Goal: Task Accomplishment & Management: Manage account settings

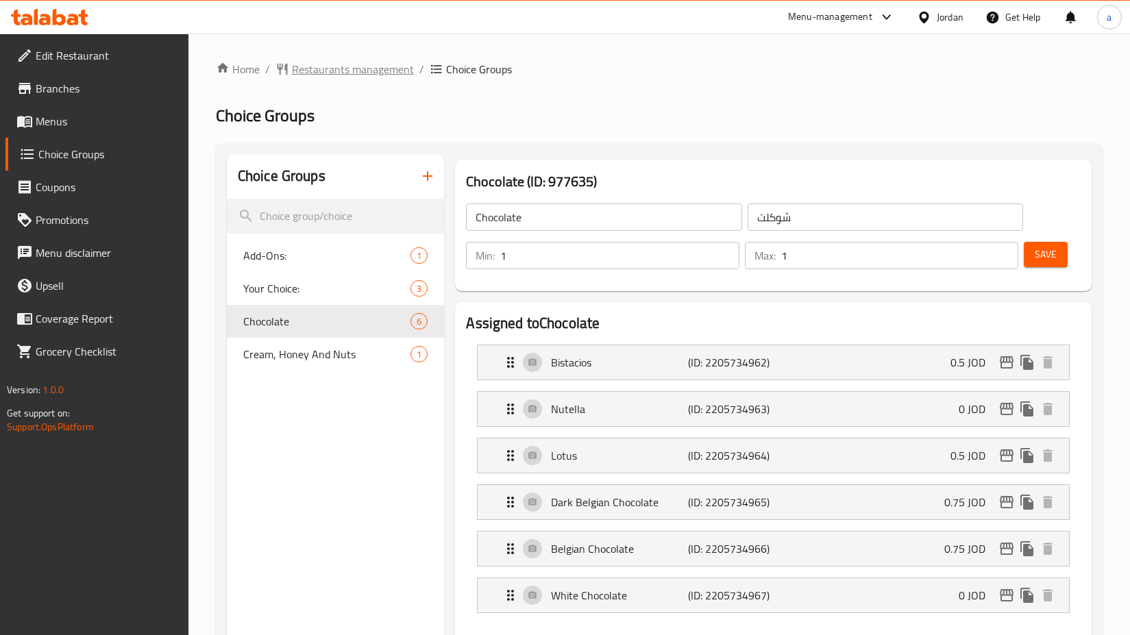
click at [342, 73] on span "Restaurants management" at bounding box center [353, 69] width 122 height 16
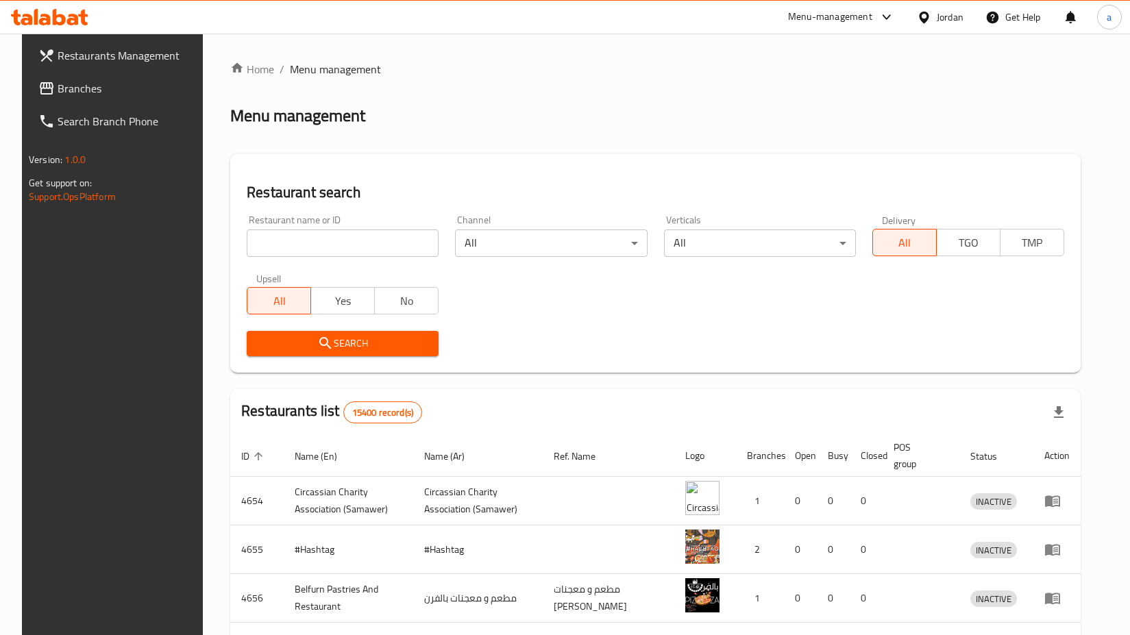
click at [96, 86] on span "Branches" at bounding box center [129, 88] width 142 height 16
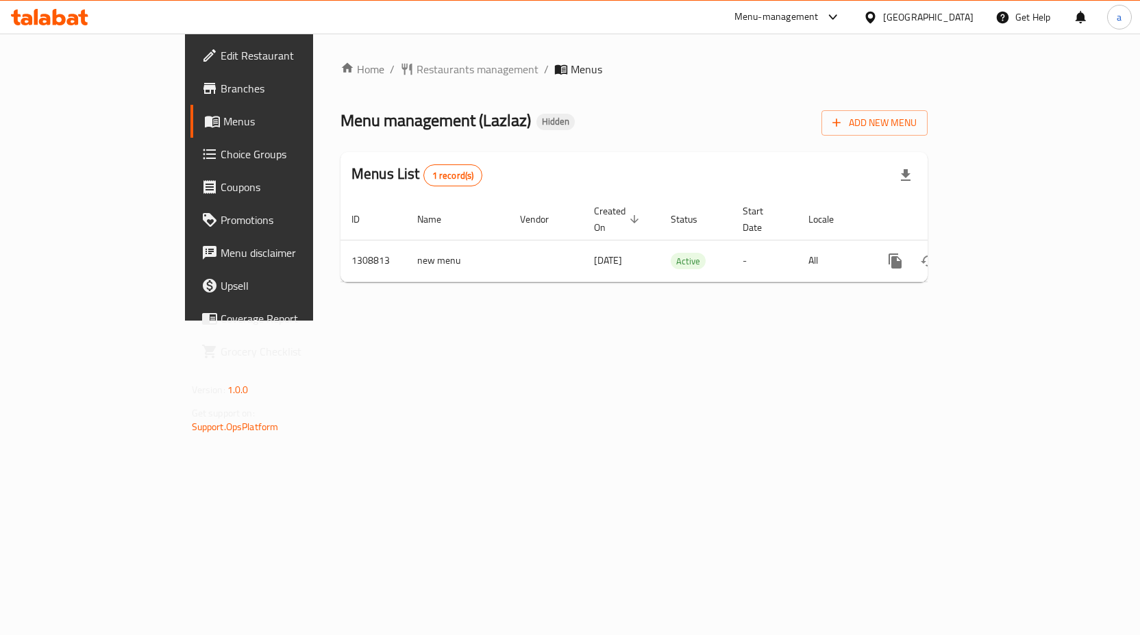
click at [221, 162] on span "Choice Groups" at bounding box center [293, 154] width 144 height 16
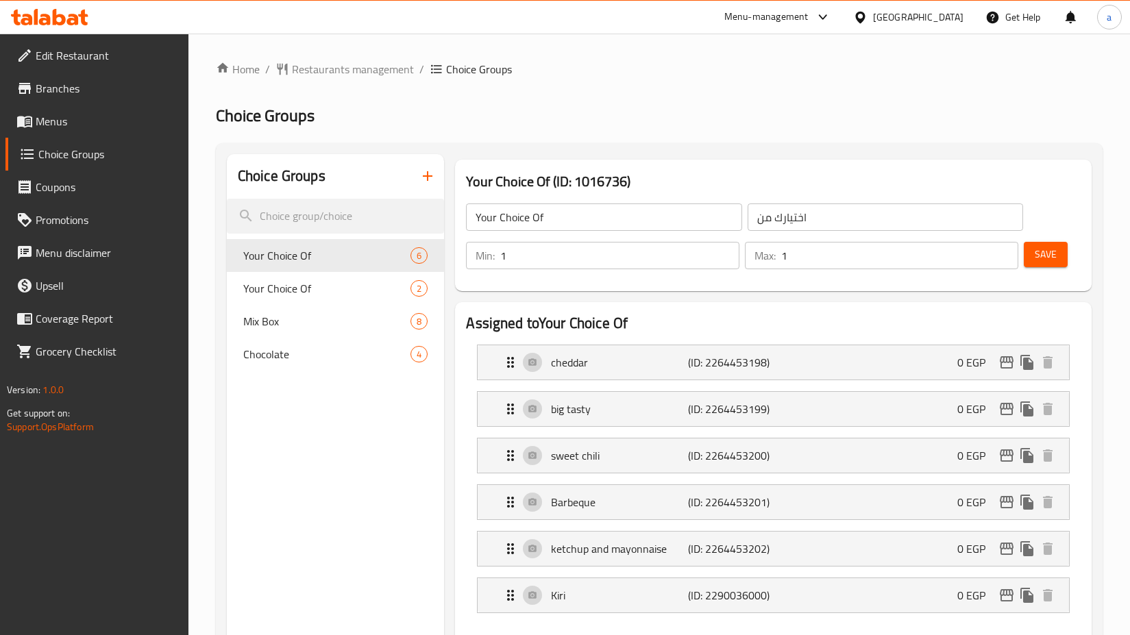
click at [86, 119] on span "Menus" at bounding box center [107, 121] width 142 height 16
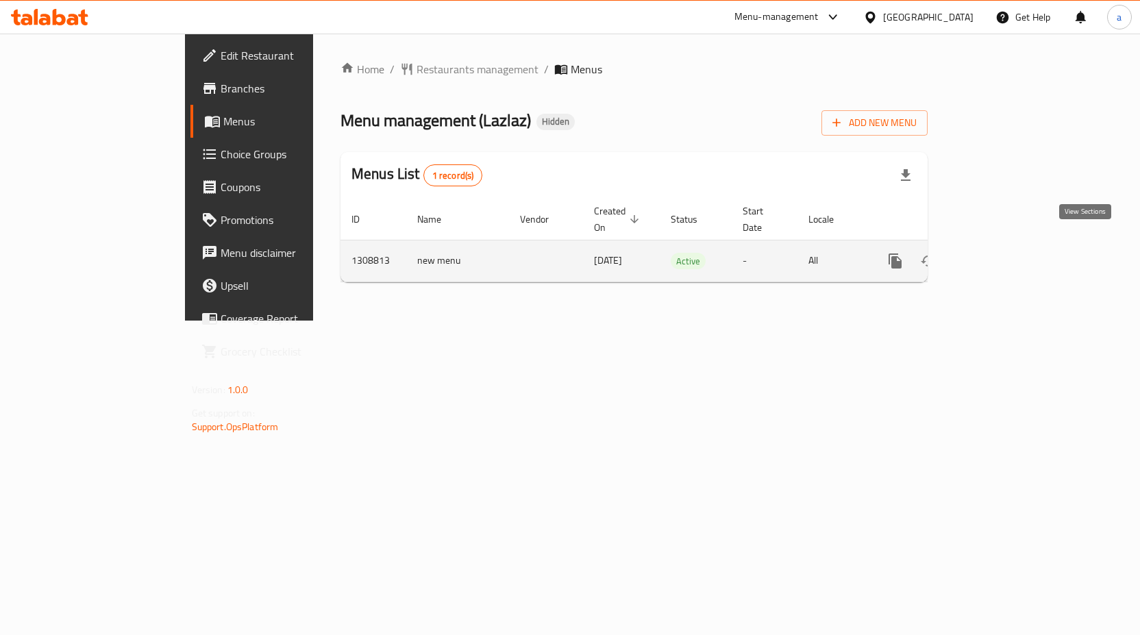
click at [1000, 255] on icon "enhanced table" at bounding box center [994, 261] width 12 height 12
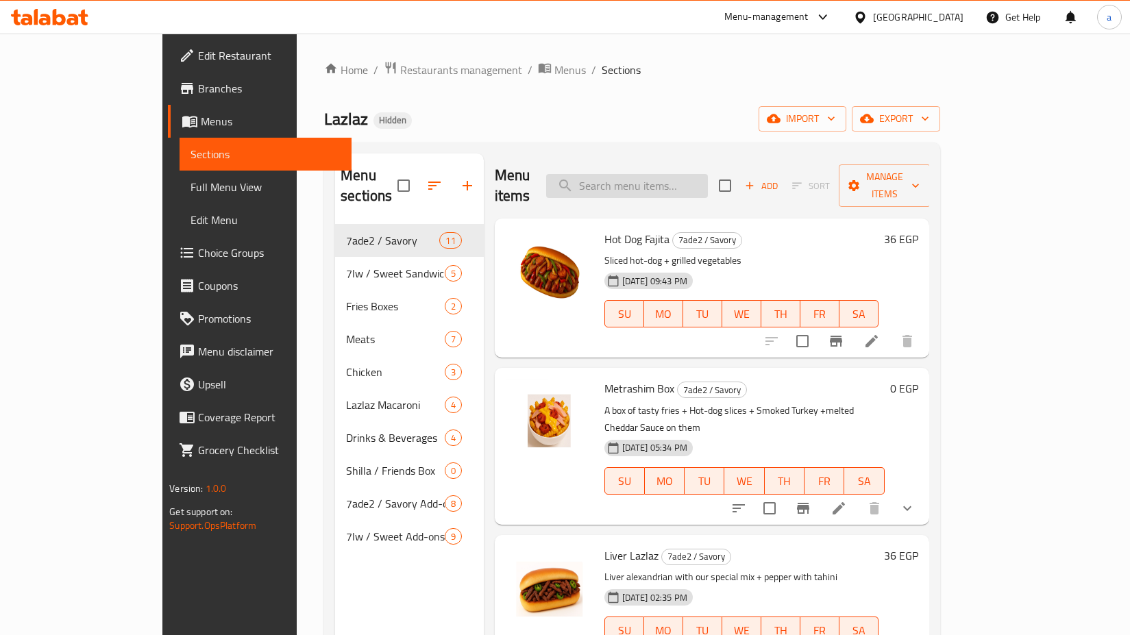
click at [664, 174] on input "search" at bounding box center [627, 186] width 162 height 24
paste input "Fries Box"
type input "Fries Box"
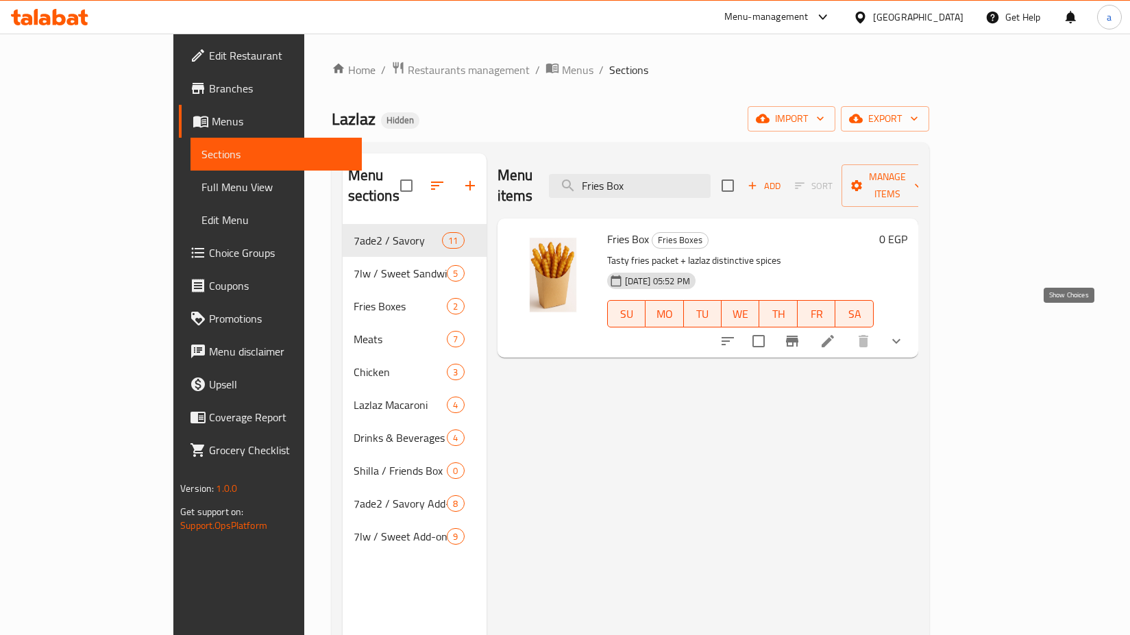
click at [904, 333] on icon "show more" at bounding box center [896, 341] width 16 height 16
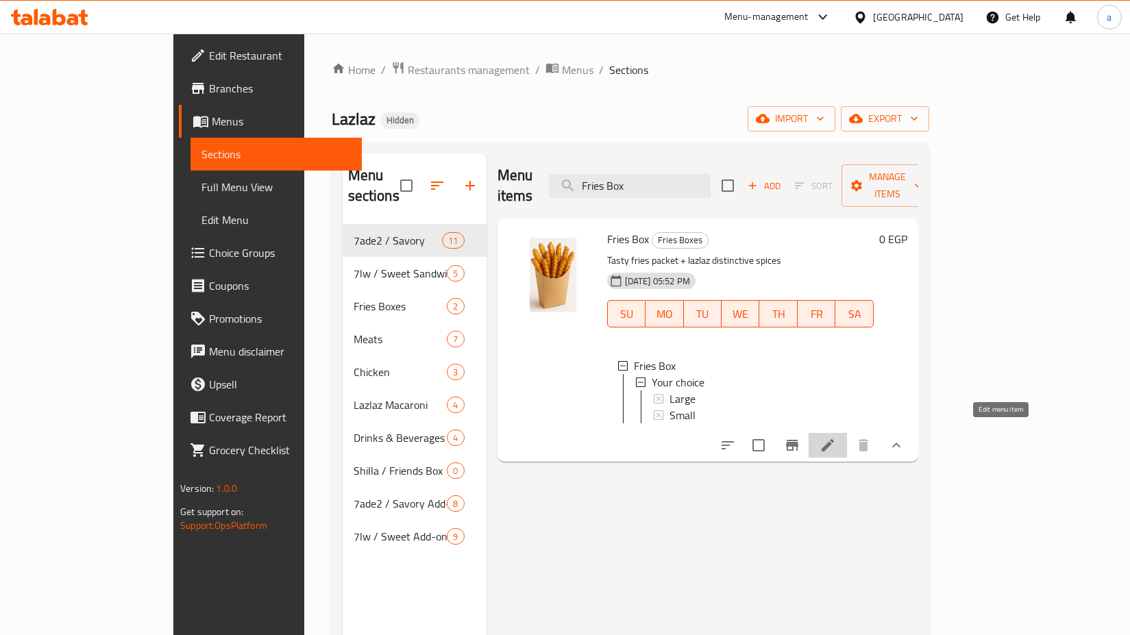
click at [834, 439] on icon at bounding box center [828, 445] width 12 height 12
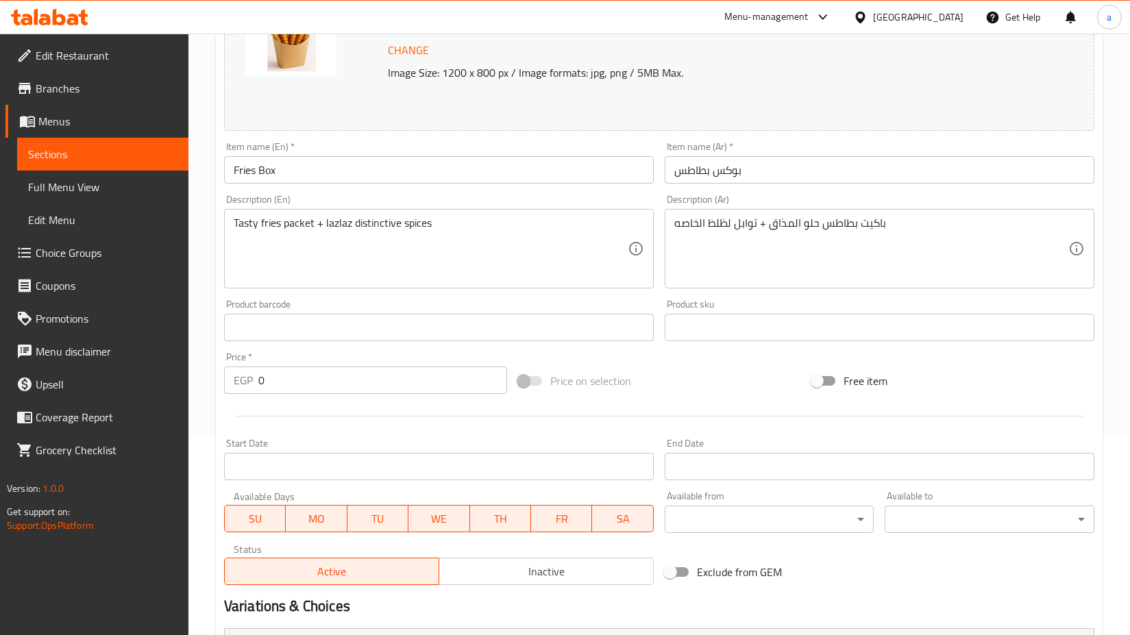
scroll to position [384, 0]
